Goal: Information Seeking & Learning: Learn about a topic

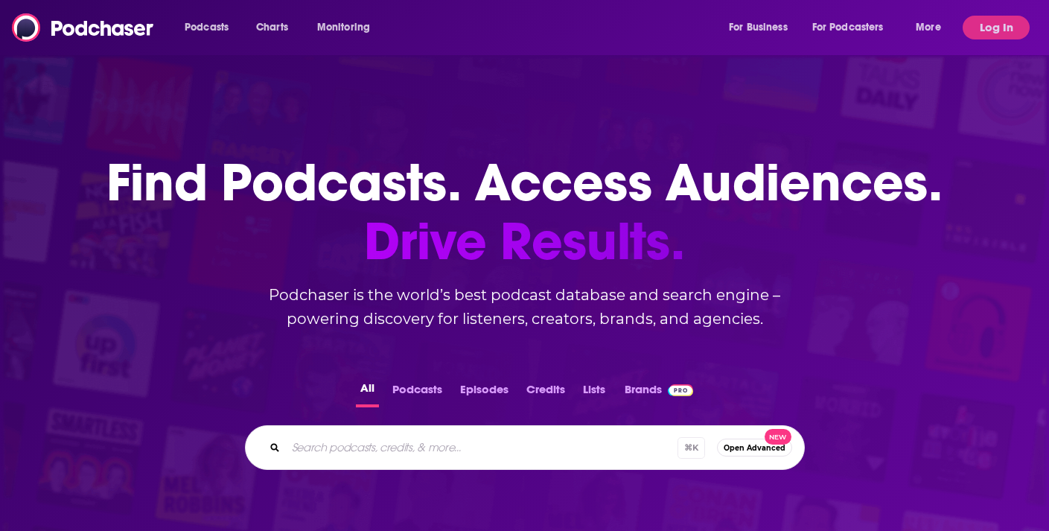
click at [357, 445] on input "Search podcasts, credits, & more..." at bounding box center [482, 447] width 392 height 24
type input "10 lessons learned"
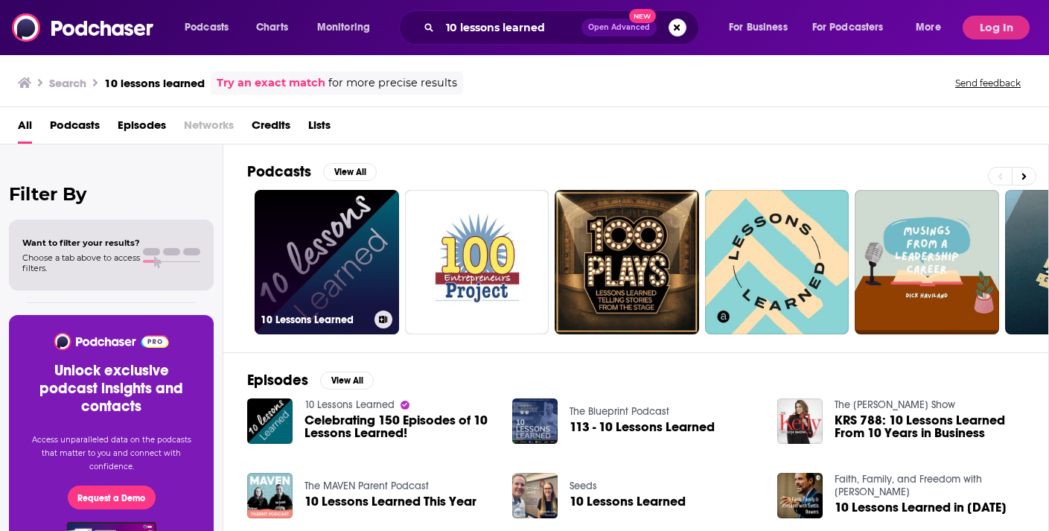
click at [330, 231] on link "10 Lessons Learned" at bounding box center [327, 262] width 144 height 144
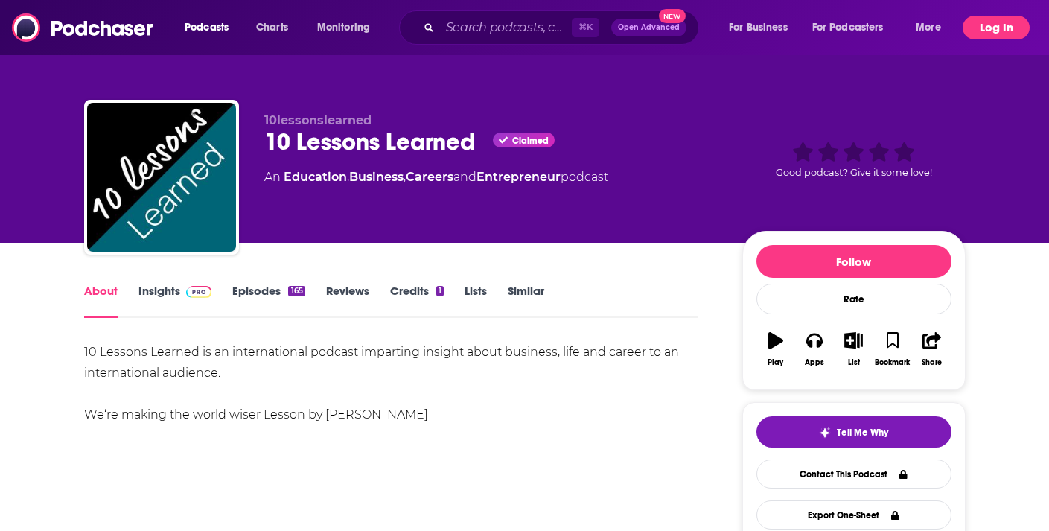
click at [997, 22] on button "Log In" at bounding box center [995, 28] width 67 height 24
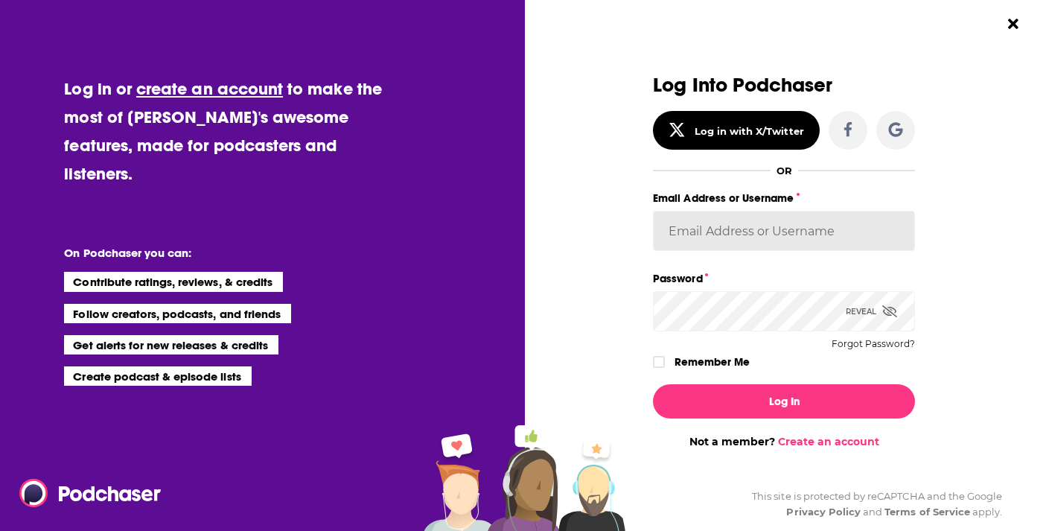
click at [714, 227] on input "Email Address or Username" at bounding box center [784, 231] width 262 height 40
type input "[EMAIL_ADDRESS][DOMAIN_NAME]"
click at [653, 384] on button "Log In" at bounding box center [784, 401] width 262 height 34
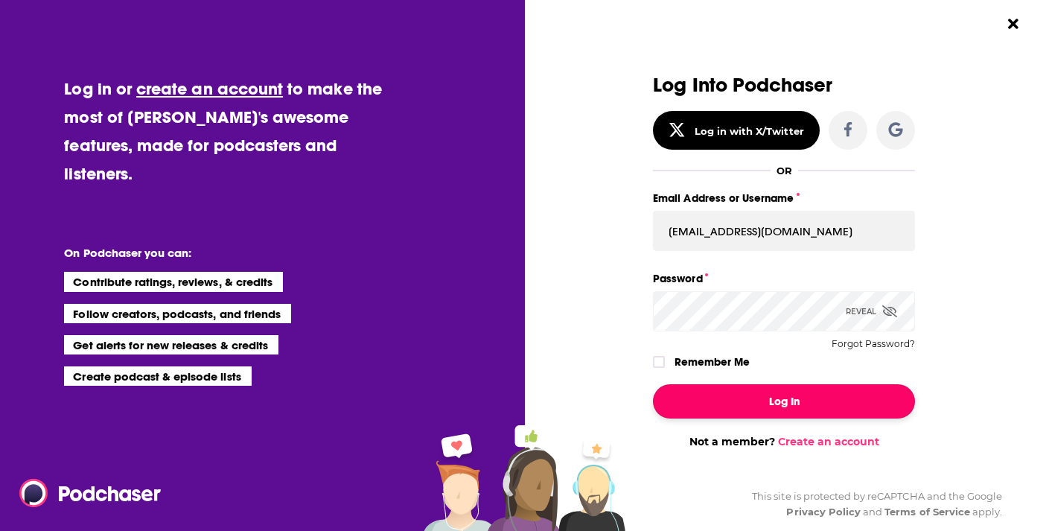
click at [796, 394] on button "Log In" at bounding box center [784, 401] width 262 height 34
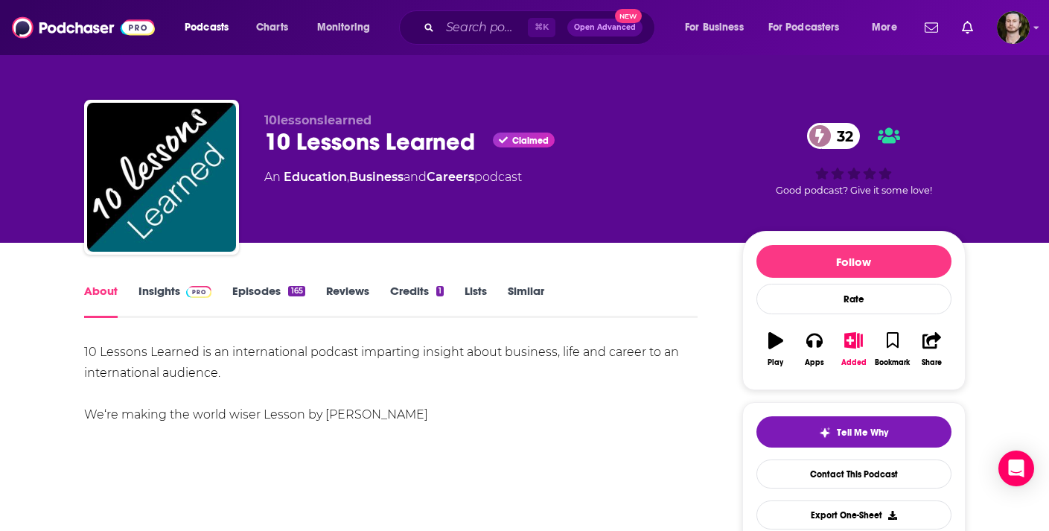
click at [168, 292] on link "Insights" at bounding box center [175, 301] width 74 height 34
